Goal: Task Accomplishment & Management: Manage account settings

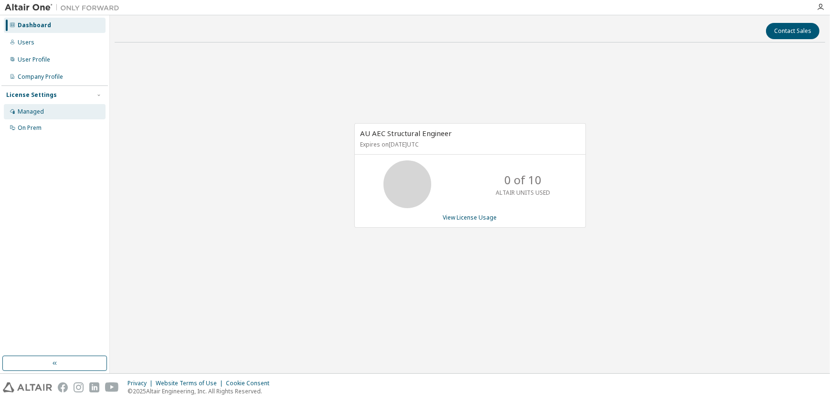
click at [36, 108] on div "Managed" at bounding box center [31, 112] width 26 height 8
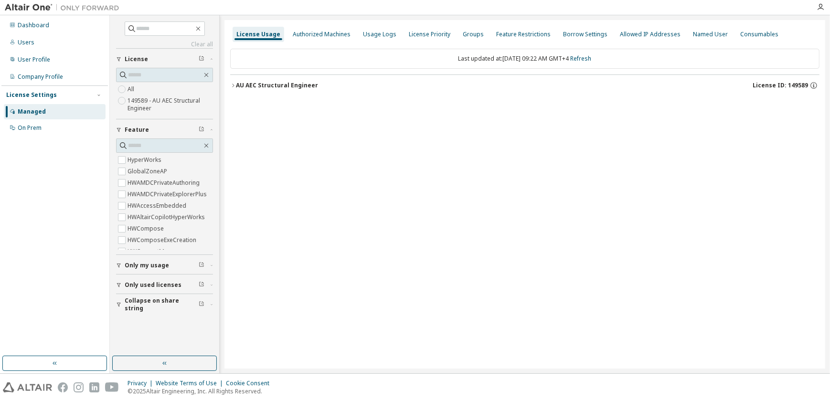
click at [119, 129] on icon "button" at bounding box center [119, 130] width 4 height 4
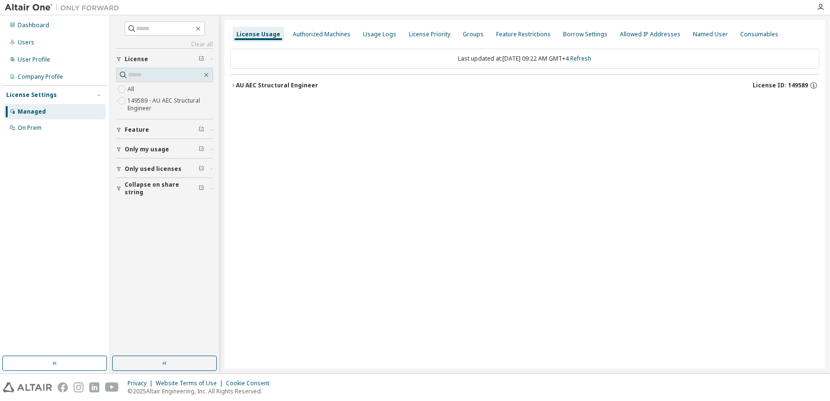
click at [140, 102] on label "149589 - AU AEC Structural Engineer" at bounding box center [171, 104] width 86 height 19
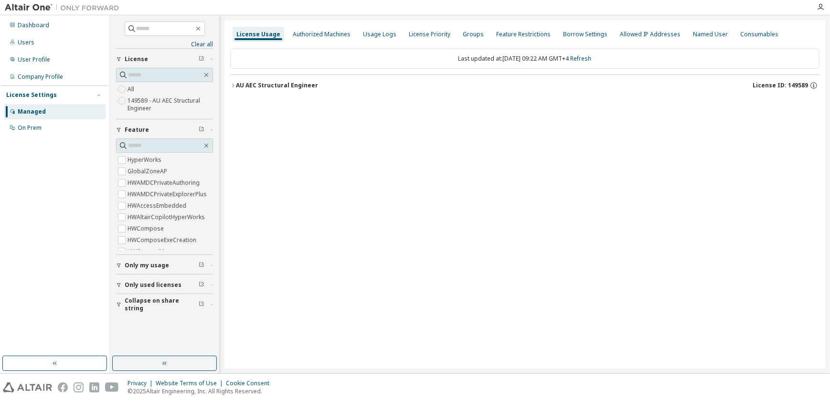
click at [140, 102] on label "149589 - AU AEC Structural Engineer" at bounding box center [171, 104] width 86 height 19
click at [208, 74] on icon "button" at bounding box center [207, 75] width 8 height 8
click at [324, 36] on div "Authorized Machines" at bounding box center [322, 35] width 58 height 8
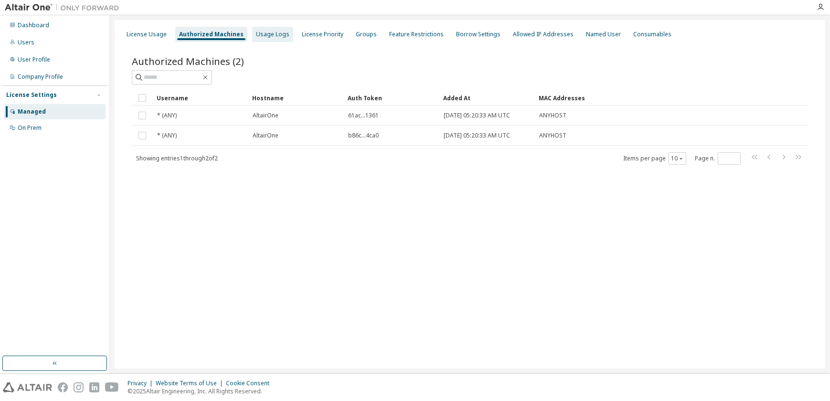
click at [263, 34] on div "Usage Logs" at bounding box center [272, 35] width 33 height 8
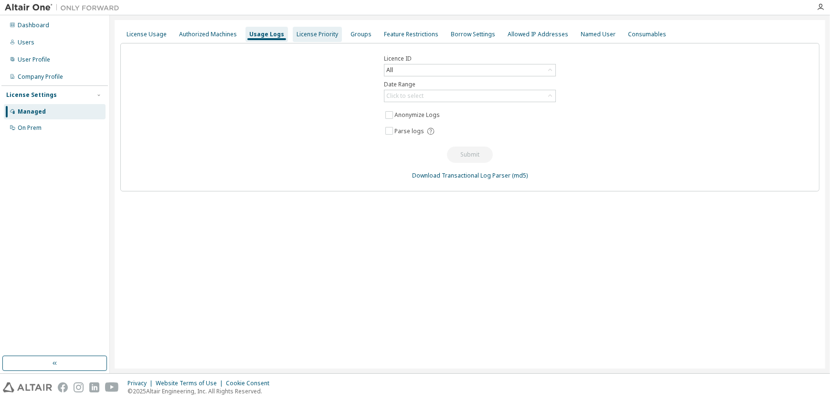
click at [311, 33] on div "License Priority" at bounding box center [318, 35] width 42 height 8
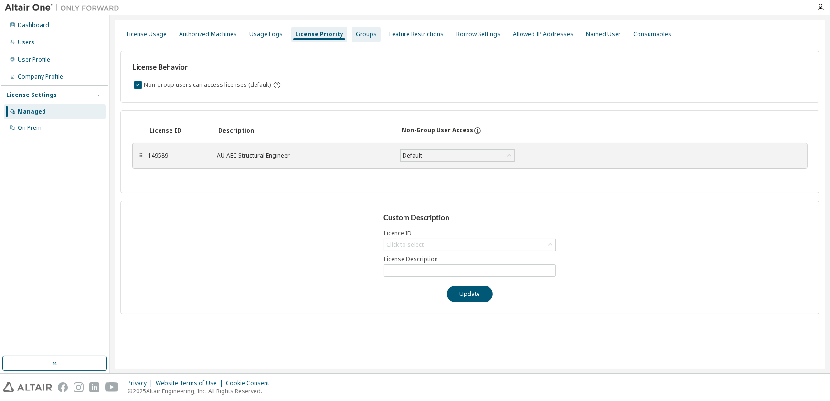
click at [356, 33] on div "Groups" at bounding box center [366, 35] width 21 height 8
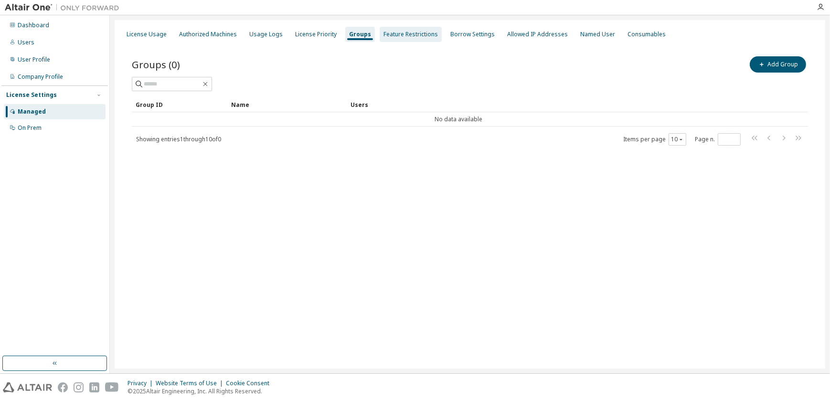
click at [403, 36] on div "Feature Restrictions" at bounding box center [411, 35] width 54 height 8
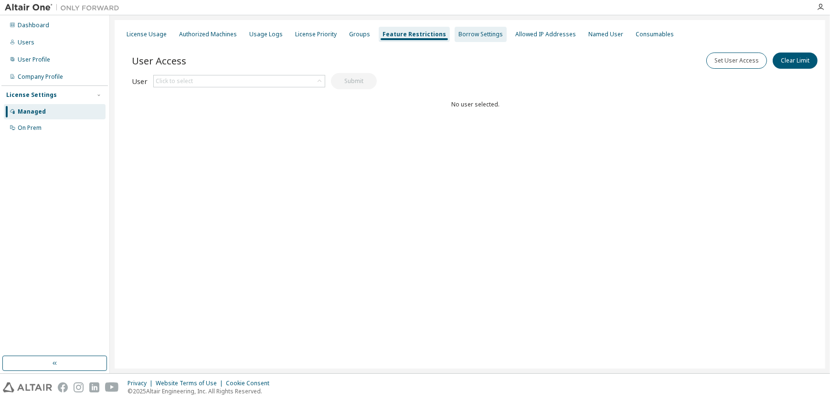
click at [459, 36] on div "Borrow Settings" at bounding box center [481, 35] width 44 height 8
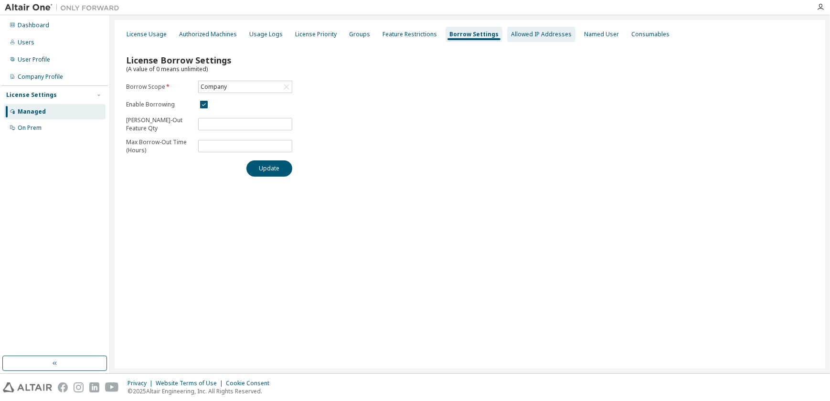
click at [515, 35] on div "Allowed IP Addresses" at bounding box center [541, 35] width 61 height 8
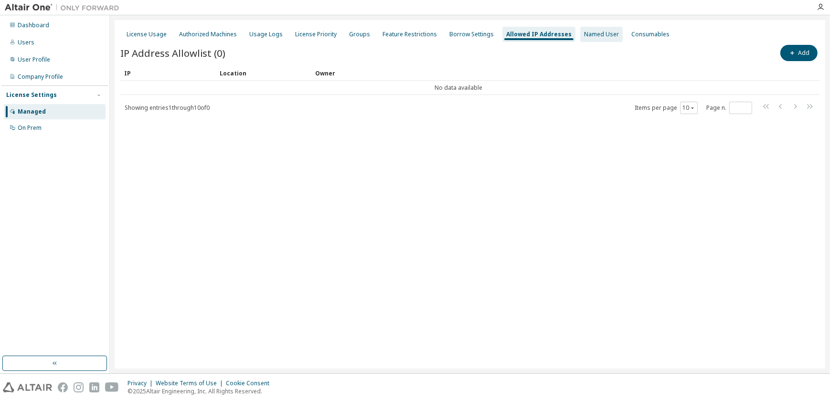
click at [584, 35] on div "Named User" at bounding box center [601, 35] width 35 height 8
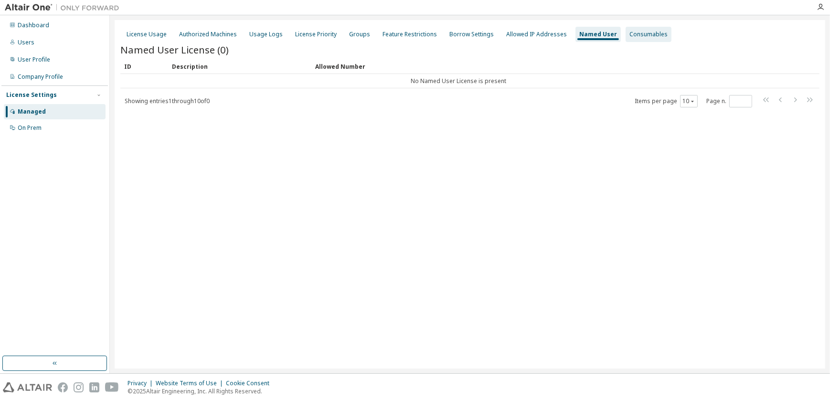
click at [630, 35] on div "Consumables" at bounding box center [649, 35] width 38 height 8
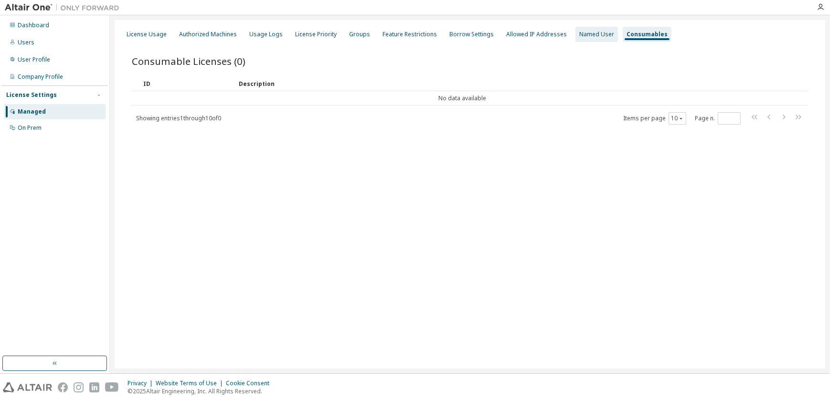
click at [580, 37] on div "Named User" at bounding box center [597, 35] width 35 height 8
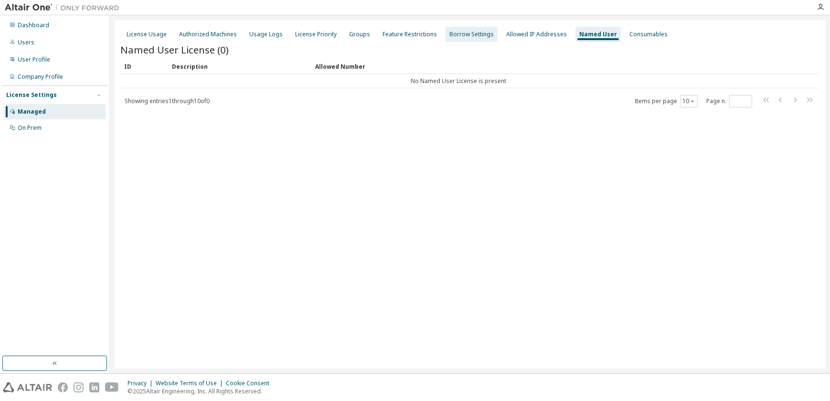
click at [468, 34] on div "Borrow Settings" at bounding box center [472, 35] width 44 height 8
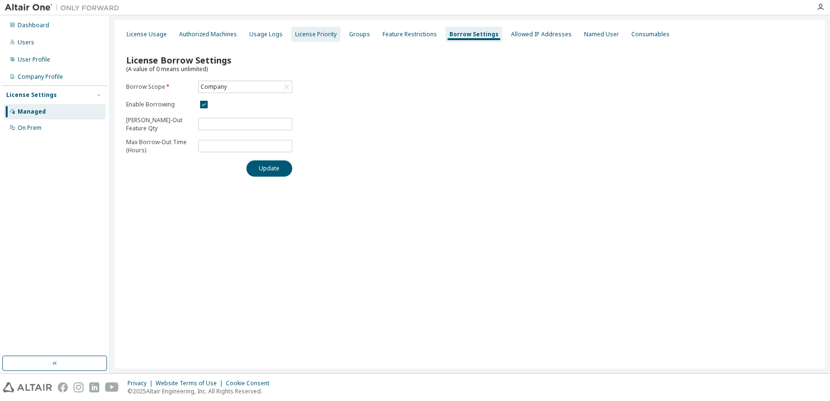
click at [320, 33] on div "License Priority" at bounding box center [316, 35] width 42 height 8
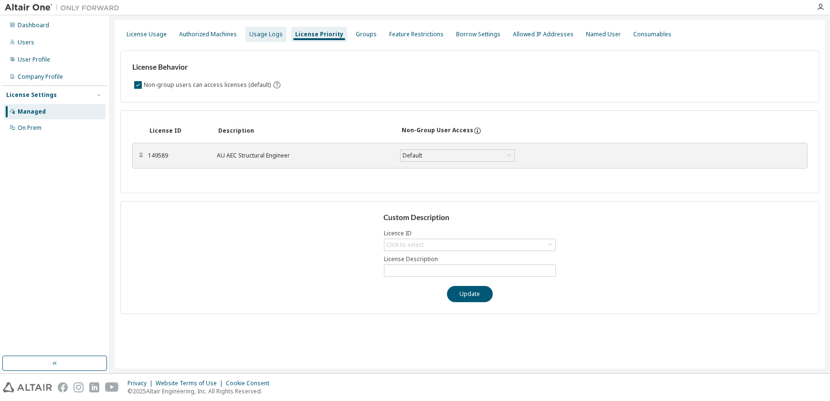
click at [263, 34] on div "Usage Logs" at bounding box center [265, 35] width 33 height 8
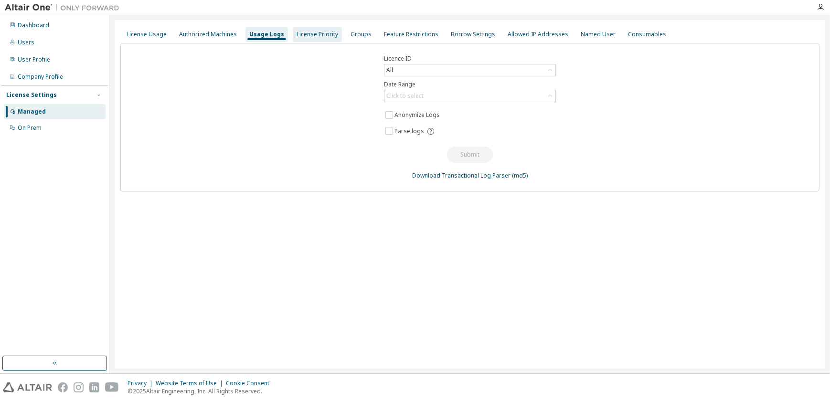
click at [309, 34] on div "License Priority" at bounding box center [318, 35] width 42 height 8
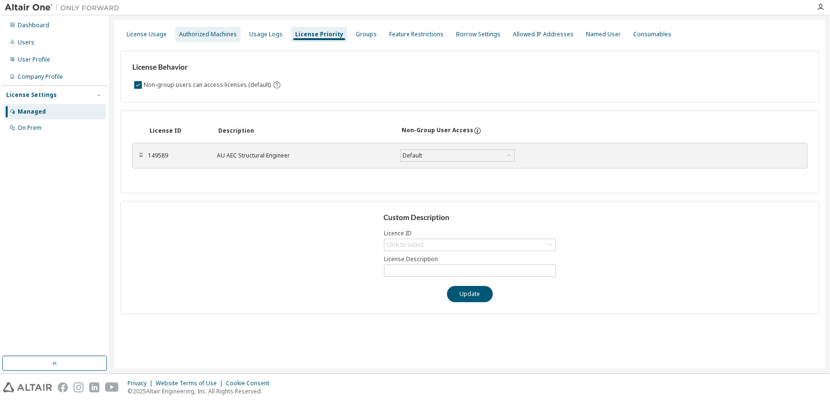
click at [204, 33] on div "Authorized Machines" at bounding box center [208, 35] width 58 height 8
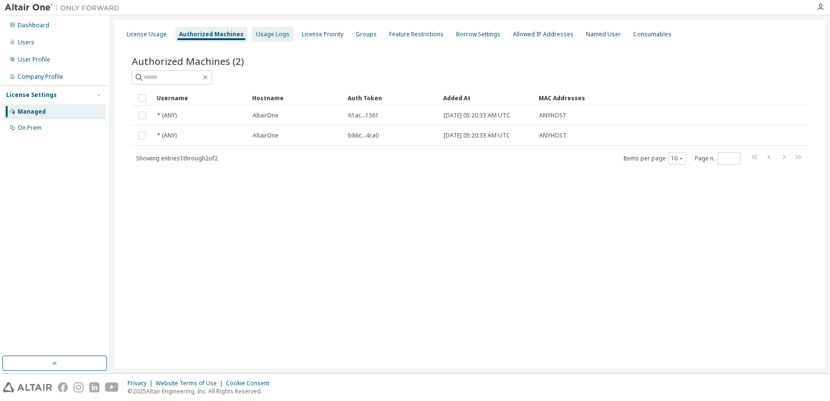
click at [262, 33] on div "Usage Logs" at bounding box center [272, 35] width 33 height 8
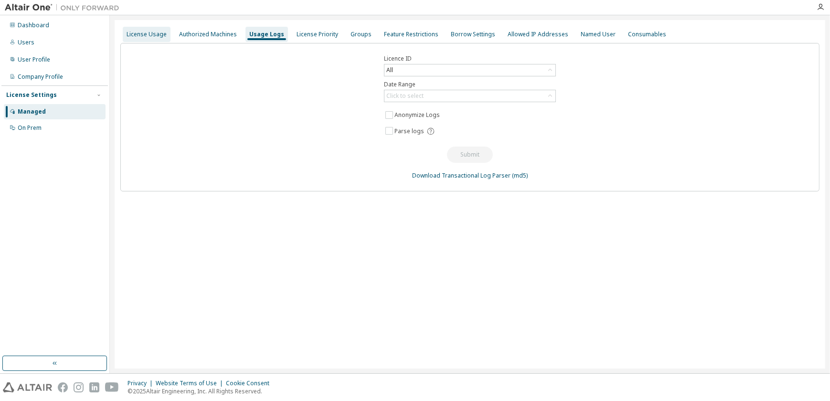
click at [151, 37] on div "License Usage" at bounding box center [147, 35] width 40 height 8
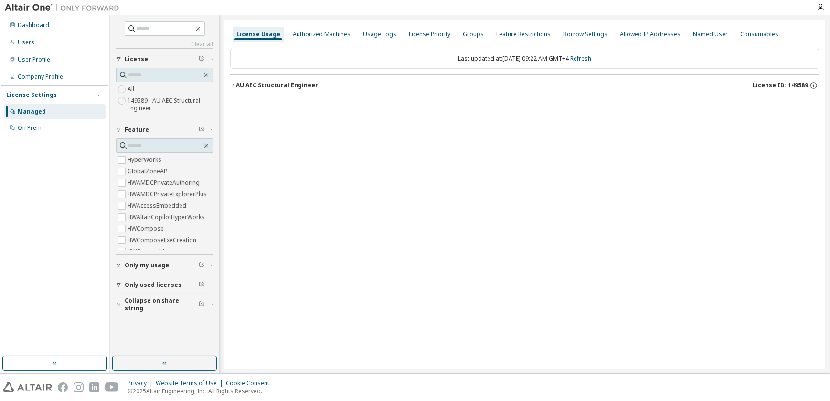
click at [119, 128] on icon "button" at bounding box center [119, 130] width 4 height 4
click at [234, 85] on icon "button" at bounding box center [233, 86] width 6 height 6
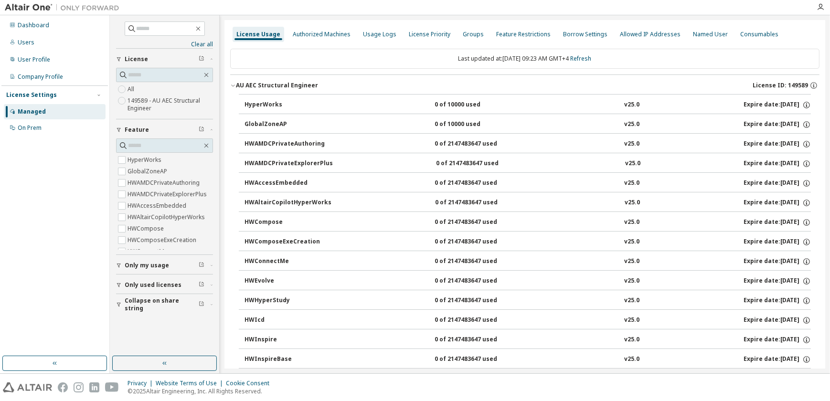
click at [119, 129] on icon "button" at bounding box center [119, 130] width 4 height 4
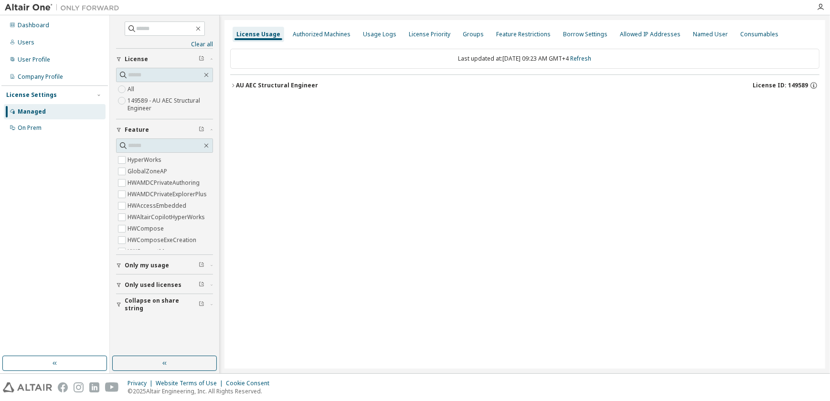
click at [742, 151] on div "License Usage Authorized Machines Usage Logs License Priority Groups Feature Re…" at bounding box center [525, 194] width 601 height 349
click at [299, 38] on div "Authorized Machines" at bounding box center [322, 35] width 58 height 8
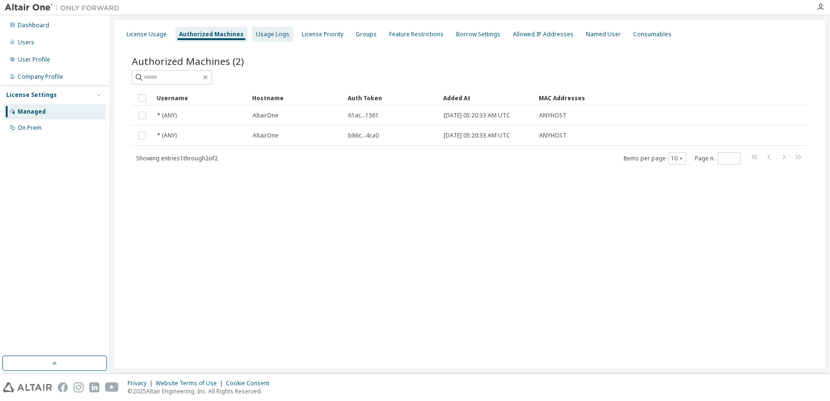
click at [270, 36] on div "Usage Logs" at bounding box center [272, 35] width 33 height 8
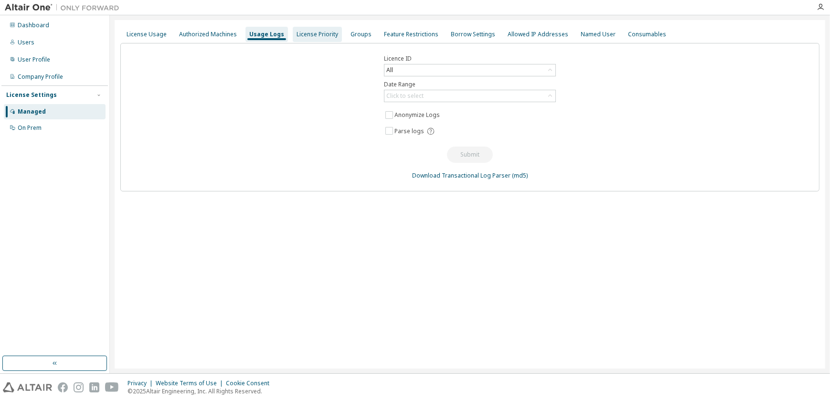
click at [310, 36] on div "License Priority" at bounding box center [318, 35] width 42 height 8
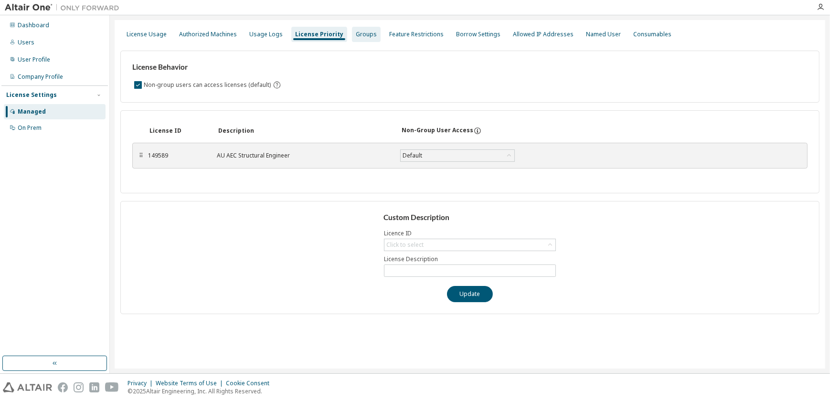
click at [359, 34] on div "Groups" at bounding box center [366, 35] width 21 height 8
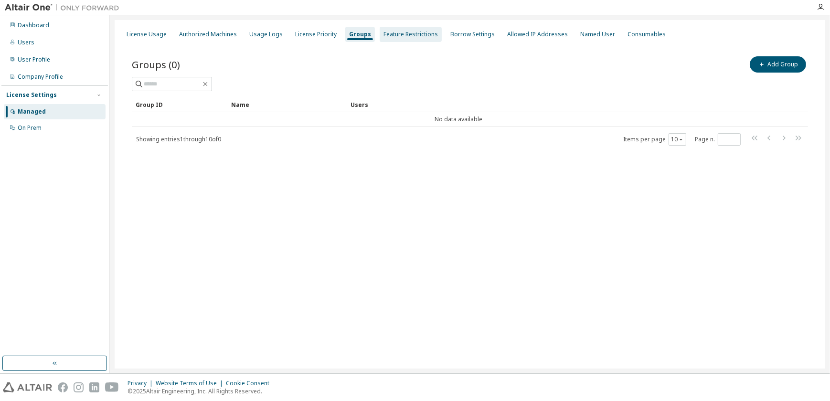
click at [397, 34] on div "Feature Restrictions" at bounding box center [411, 35] width 54 height 8
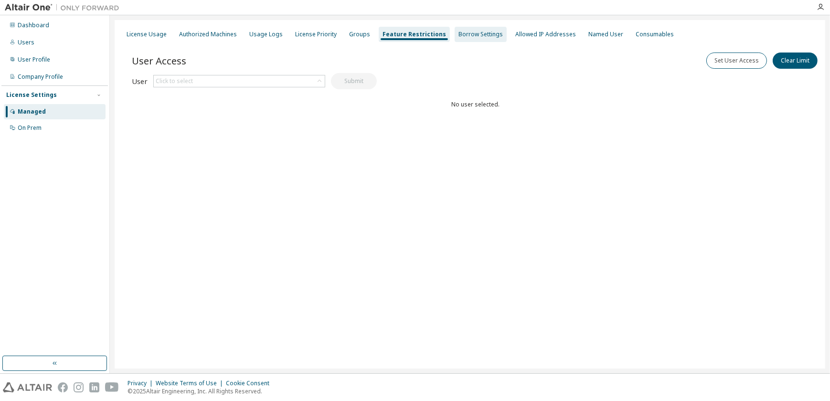
click at [459, 35] on div "Borrow Settings" at bounding box center [481, 35] width 44 height 8
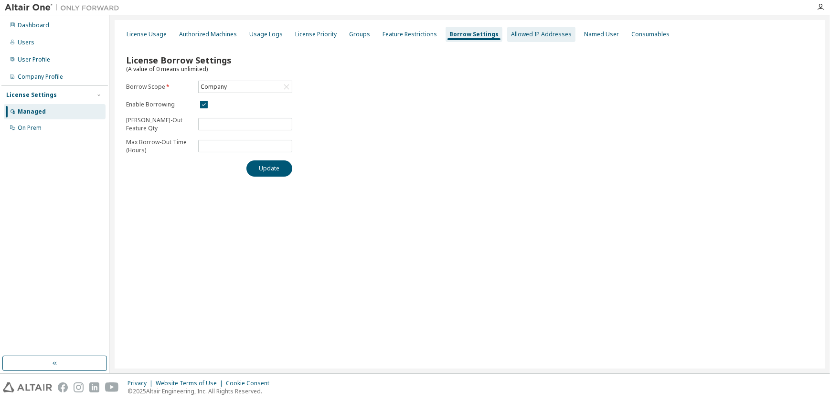
click at [526, 33] on div "Allowed IP Addresses" at bounding box center [541, 35] width 61 height 8
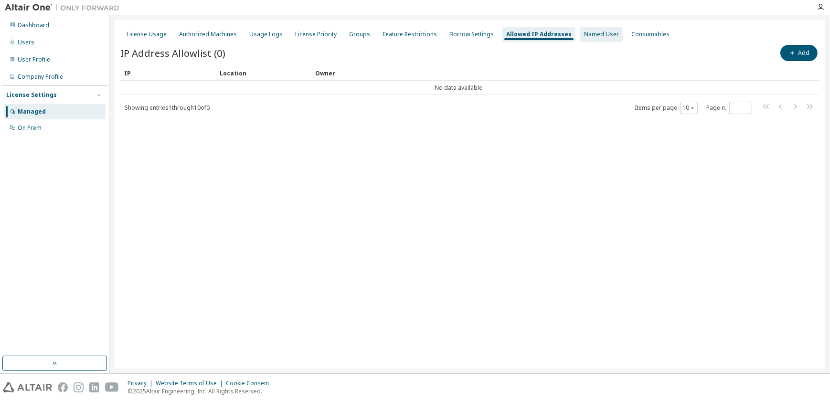
click at [584, 34] on div "Named User" at bounding box center [601, 35] width 35 height 8
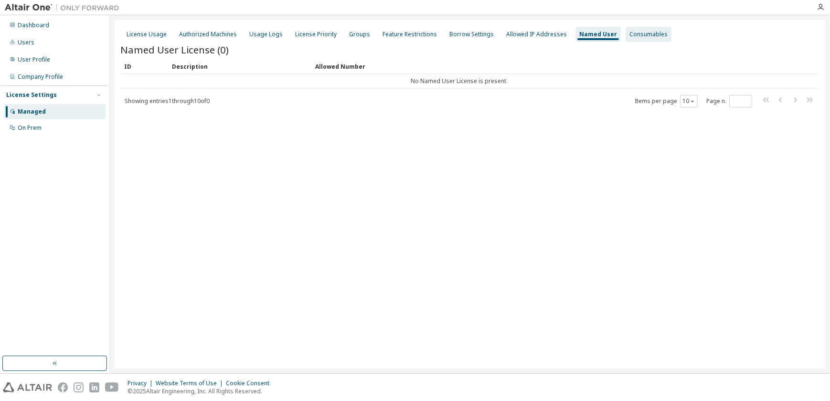
click at [633, 34] on div "Consumables" at bounding box center [649, 35] width 38 height 8
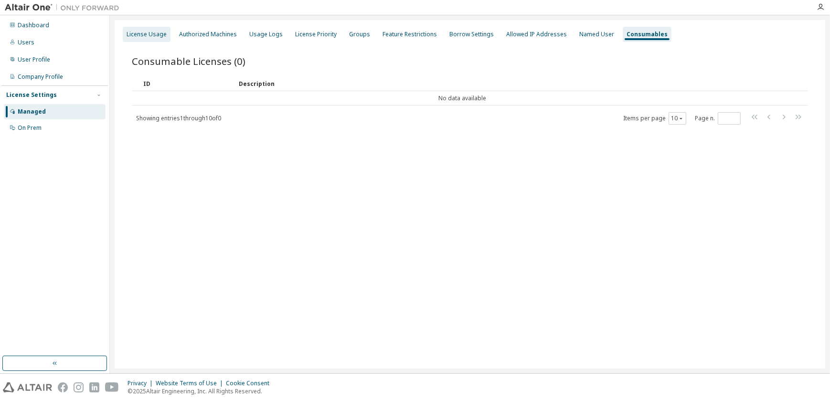
click at [152, 35] on div "License Usage" at bounding box center [147, 35] width 40 height 8
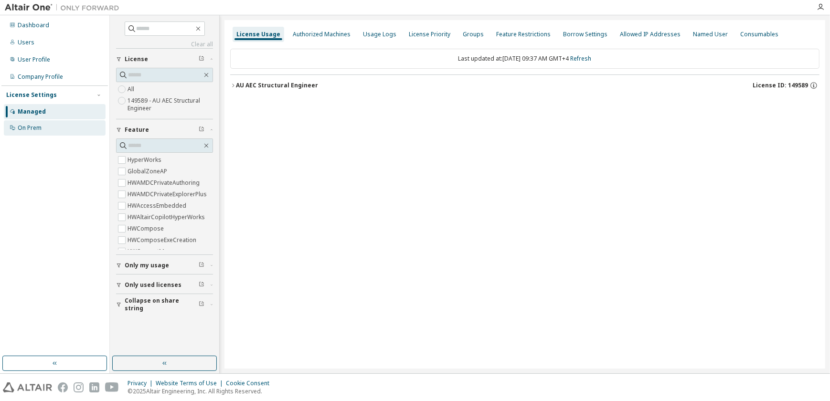
click at [34, 124] on div "On Prem" at bounding box center [30, 128] width 24 height 8
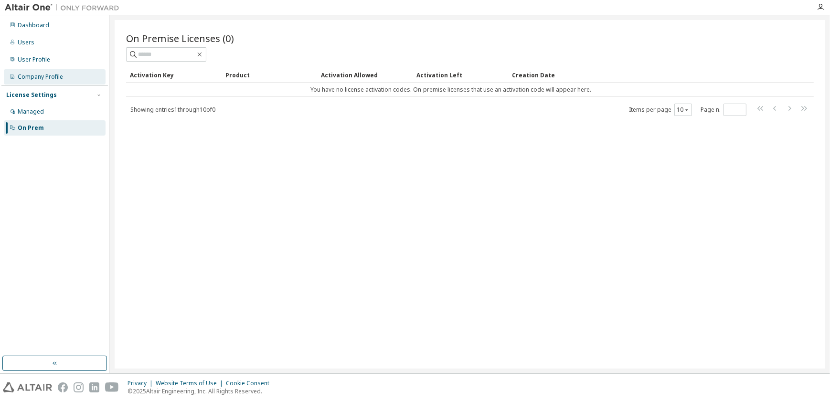
click at [35, 75] on div "Company Profile" at bounding box center [40, 77] width 45 height 8
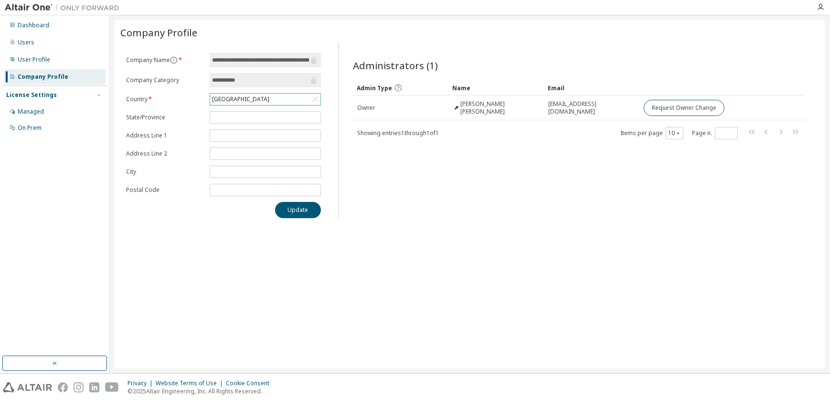
click at [254, 98] on div "India" at bounding box center [265, 99] width 110 height 11
click at [240, 114] on input "text" at bounding box center [266, 112] width 86 height 10
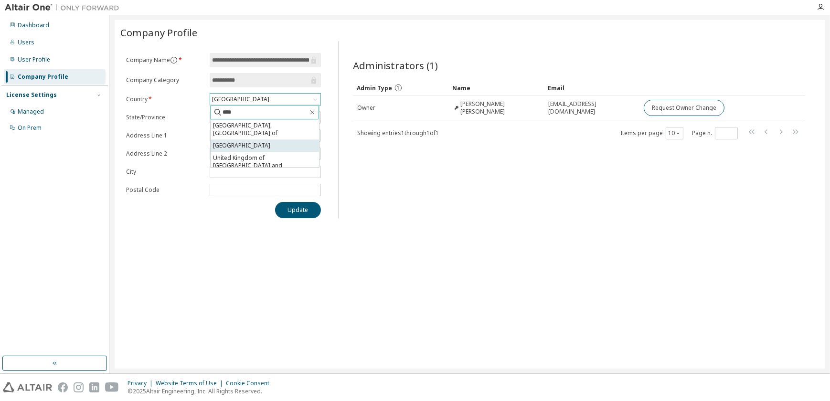
type input "****"
click at [250, 140] on li "United Arab Emirates" at bounding box center [265, 146] width 108 height 12
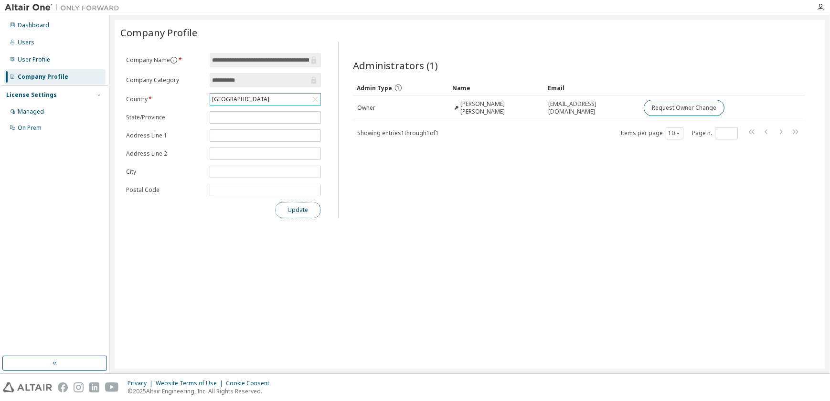
click at [299, 210] on button "Update" at bounding box center [298, 210] width 46 height 16
click at [31, 62] on div "User Profile" at bounding box center [34, 60] width 32 height 8
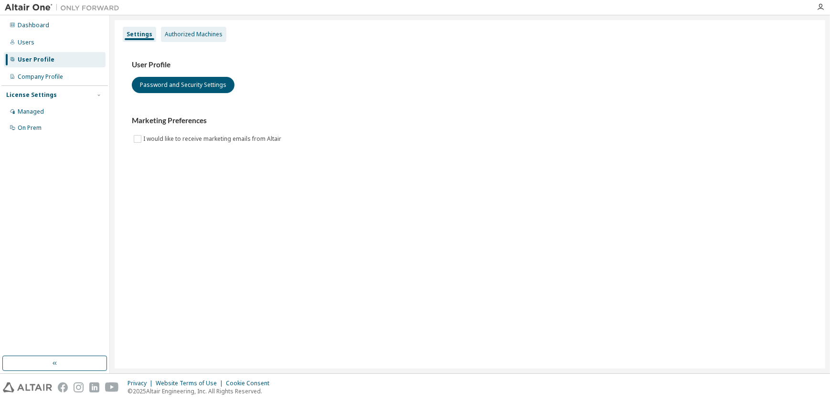
click at [196, 34] on div "Authorized Machines" at bounding box center [194, 35] width 58 height 8
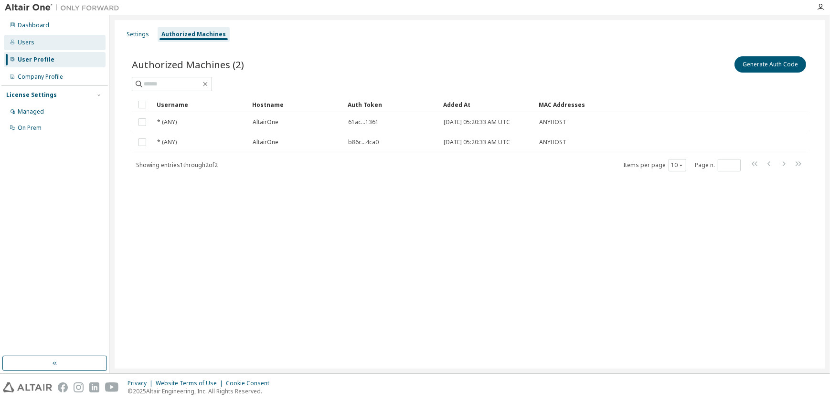
click at [30, 43] on div "Users" at bounding box center [26, 43] width 17 height 8
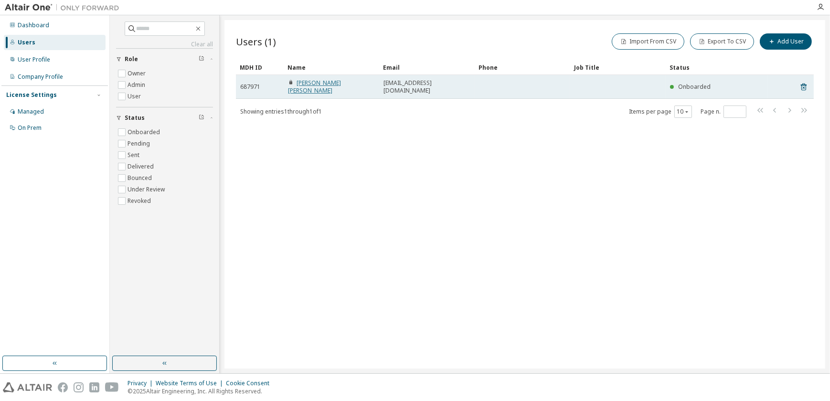
click at [325, 84] on link "Sunil Matthew" at bounding box center [314, 87] width 53 height 16
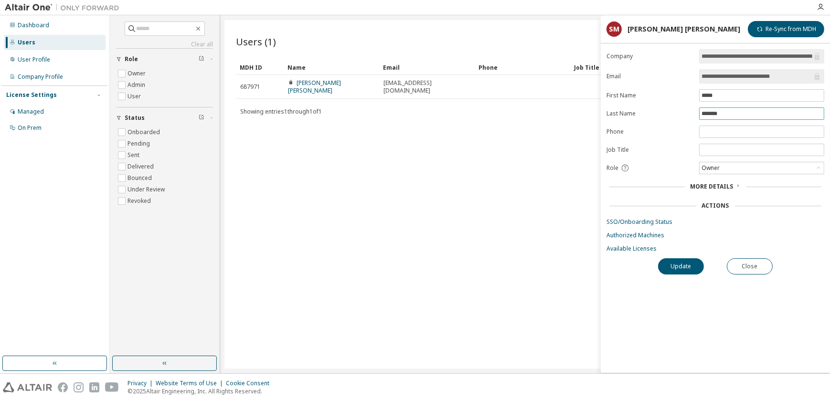
click at [714, 114] on input "*******" at bounding box center [762, 114] width 120 height 8
type input "******"
click at [631, 245] on link "Available Licenses" at bounding box center [716, 249] width 218 height 8
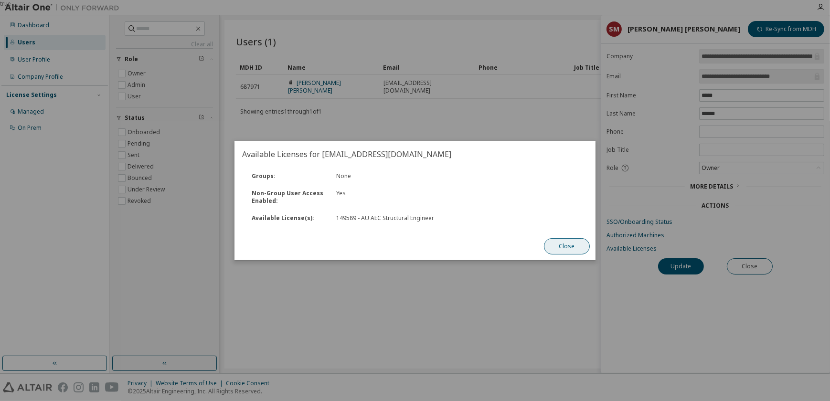
click at [559, 247] on button "Close" at bounding box center [567, 246] width 46 height 16
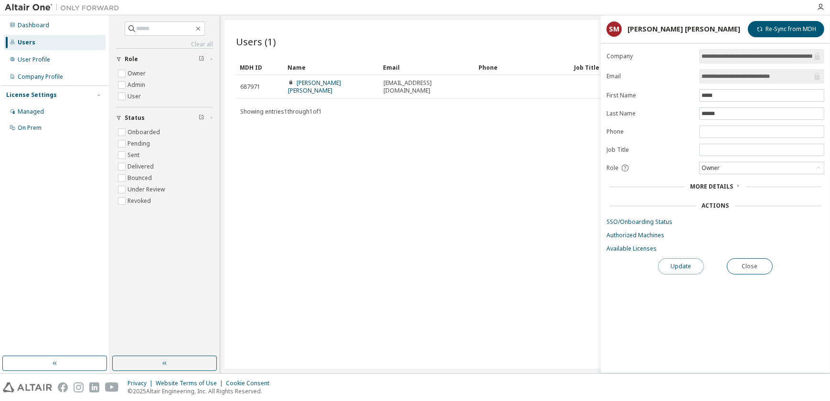
click at [681, 268] on button "Update" at bounding box center [681, 266] width 46 height 16
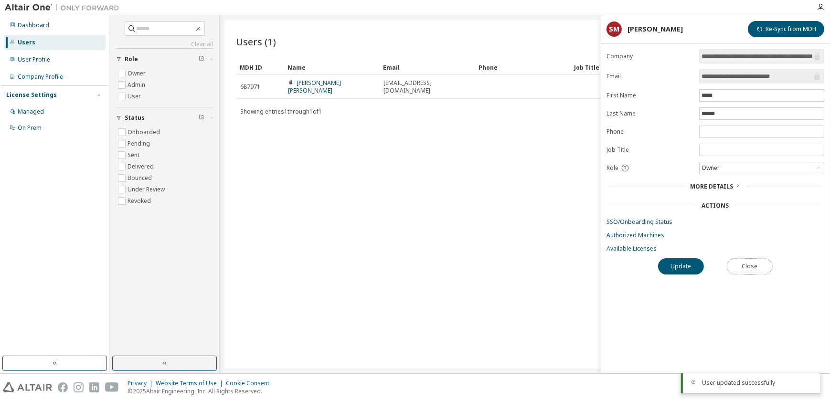
drag, startPoint x: 748, startPoint y: 265, endPoint x: 749, endPoint y: 256, distance: 9.1
click at [748, 254] on div "**********" at bounding box center [715, 211] width 229 height 324
click at [763, 270] on button "Close" at bounding box center [750, 266] width 46 height 16
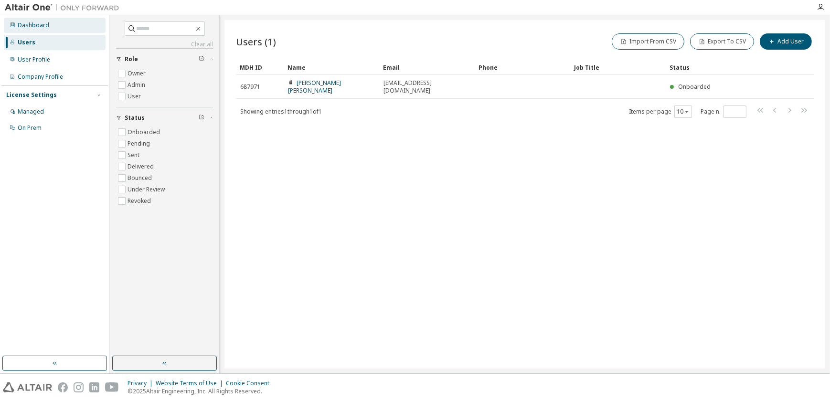
click at [30, 24] on div "Dashboard" at bounding box center [34, 25] width 32 height 8
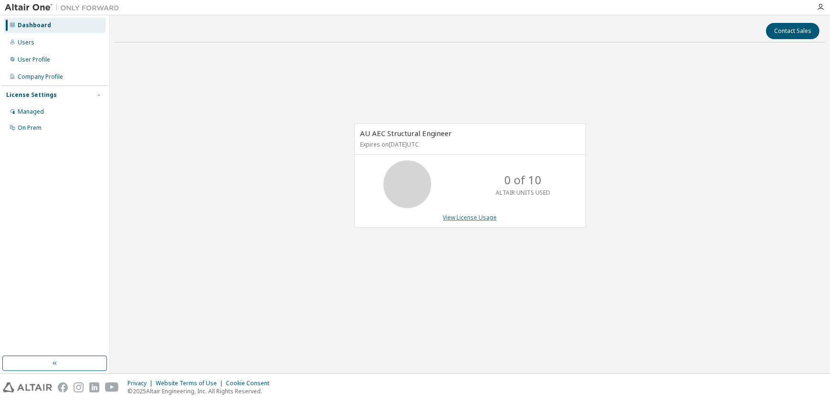
click at [467, 217] on link "View License Usage" at bounding box center [470, 218] width 54 height 8
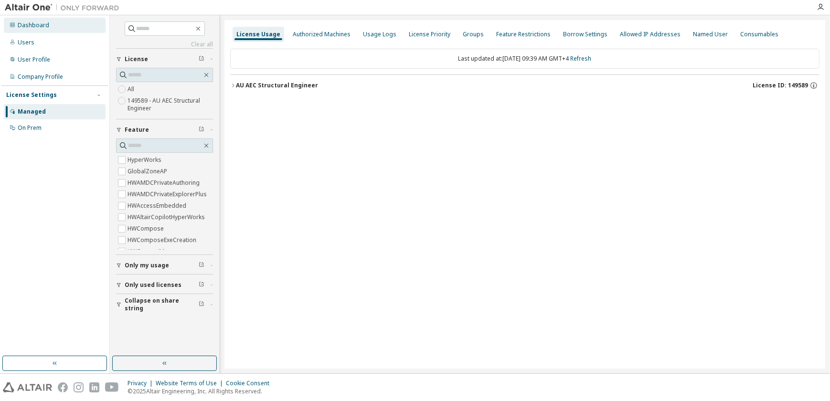
click at [36, 23] on div "Dashboard" at bounding box center [34, 25] width 32 height 8
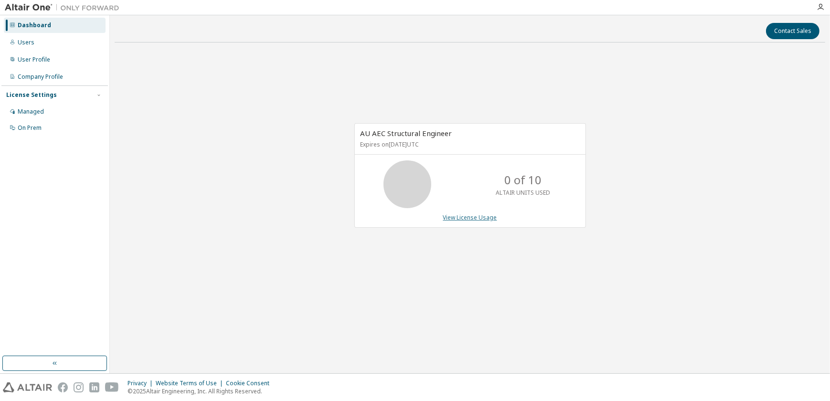
click at [468, 217] on link "View License Usage" at bounding box center [470, 218] width 54 height 8
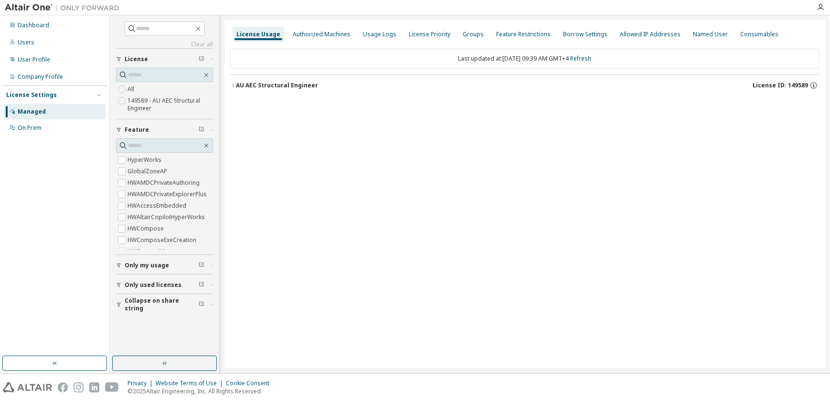
click at [233, 85] on icon "button" at bounding box center [233, 86] width 6 height 6
click at [592, 58] on link "Refresh" at bounding box center [581, 58] width 21 height 8
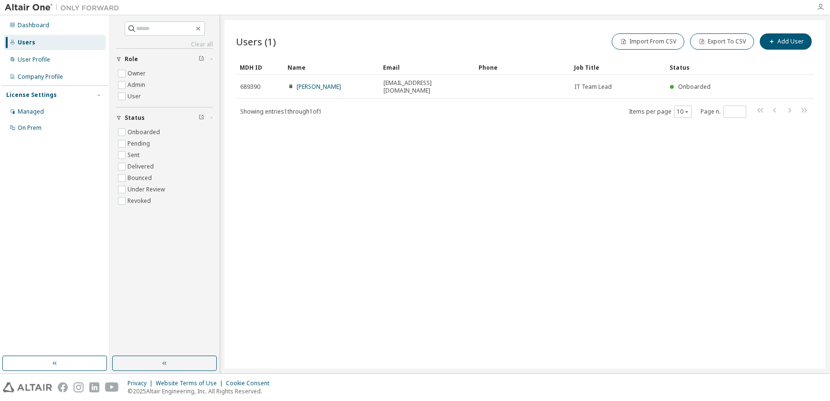
click at [822, 9] on icon "button" at bounding box center [821, 7] width 8 height 8
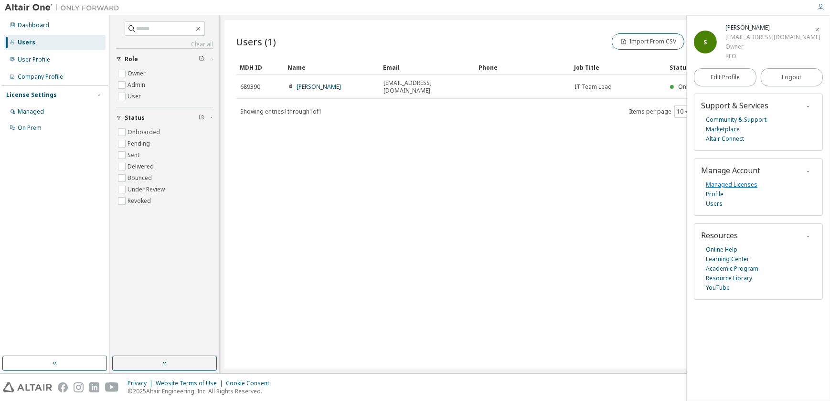
click at [734, 184] on link "Managed Licenses" at bounding box center [732, 185] width 52 height 10
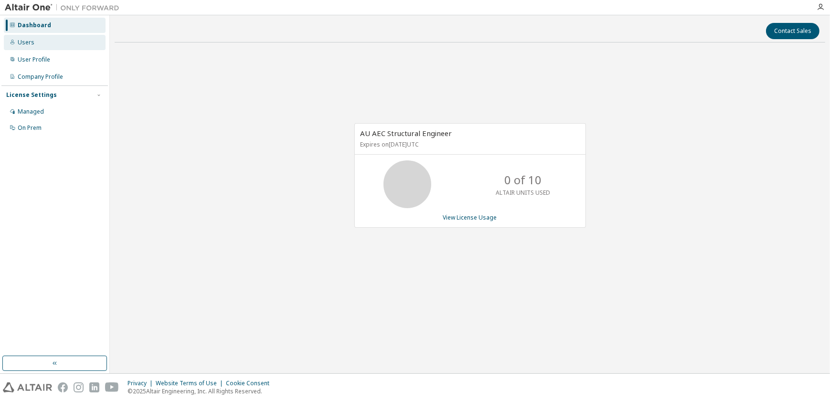
click at [22, 42] on div "Users" at bounding box center [26, 43] width 17 height 8
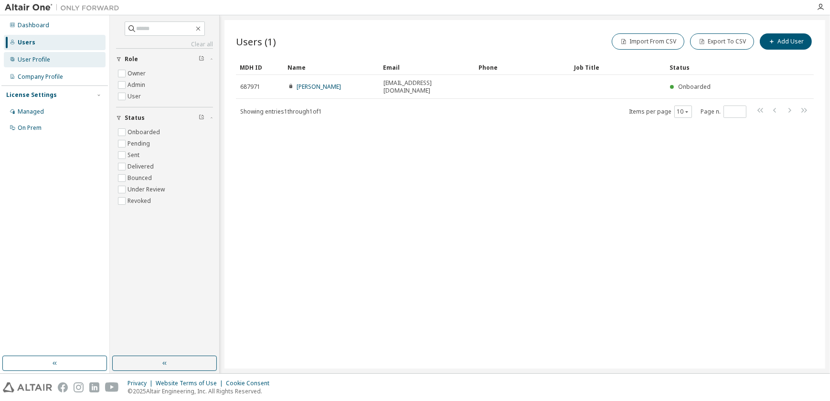
click at [32, 61] on div "User Profile" at bounding box center [34, 60] width 32 height 8
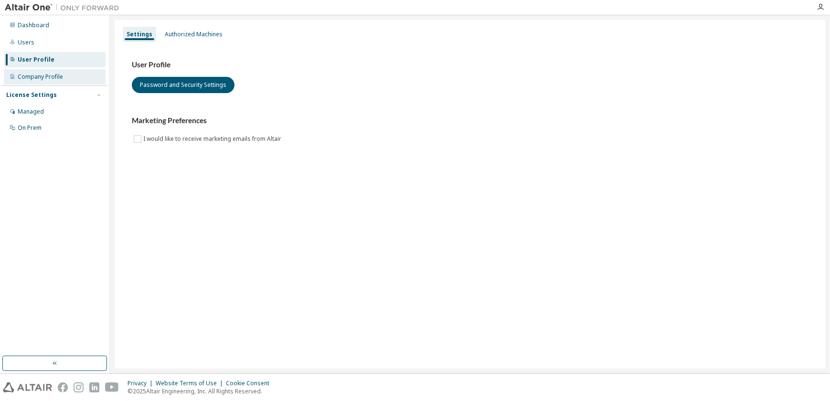
click at [43, 75] on div "Company Profile" at bounding box center [40, 77] width 45 height 8
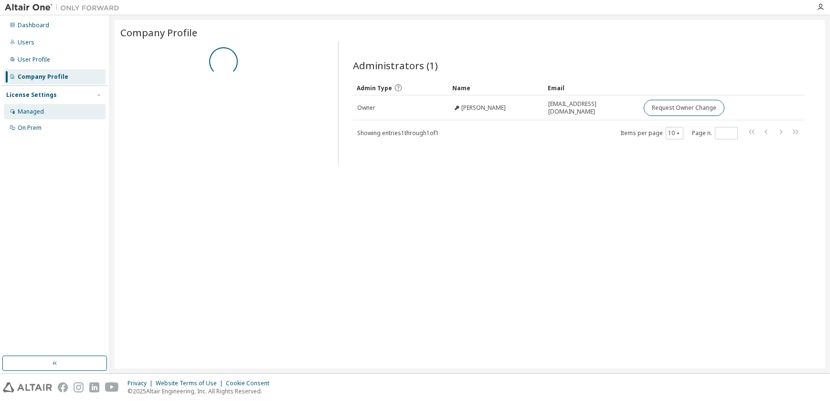
click at [28, 114] on div "Managed" at bounding box center [31, 112] width 26 height 8
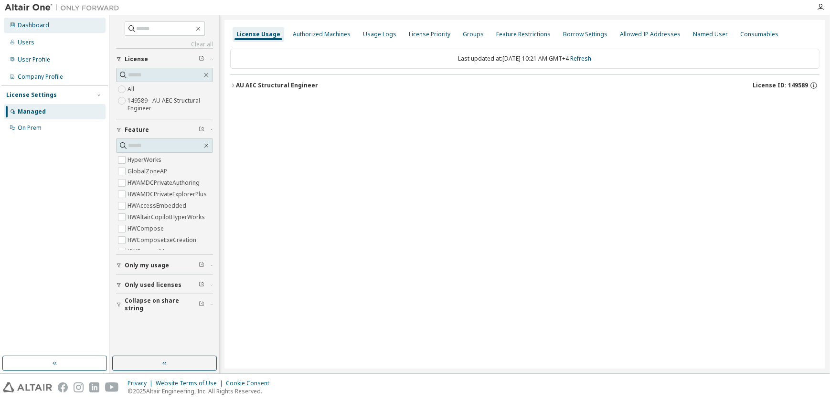
click at [32, 22] on div "Dashboard" at bounding box center [34, 25] width 32 height 8
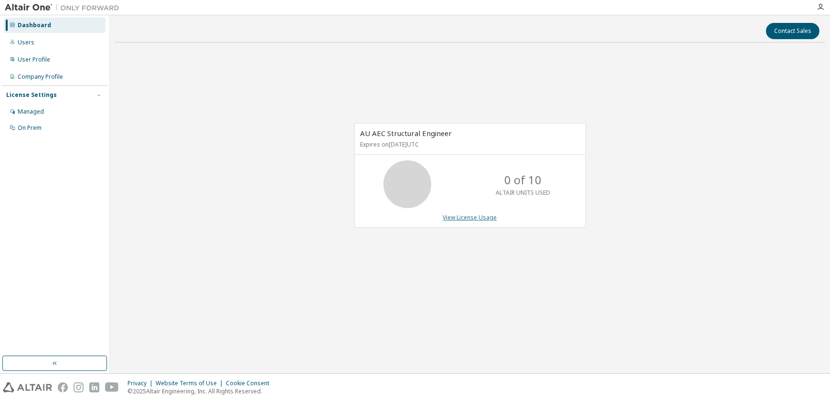
click at [461, 216] on link "View License Usage" at bounding box center [470, 218] width 54 height 8
